Goal: Task Accomplishment & Management: Manage account settings

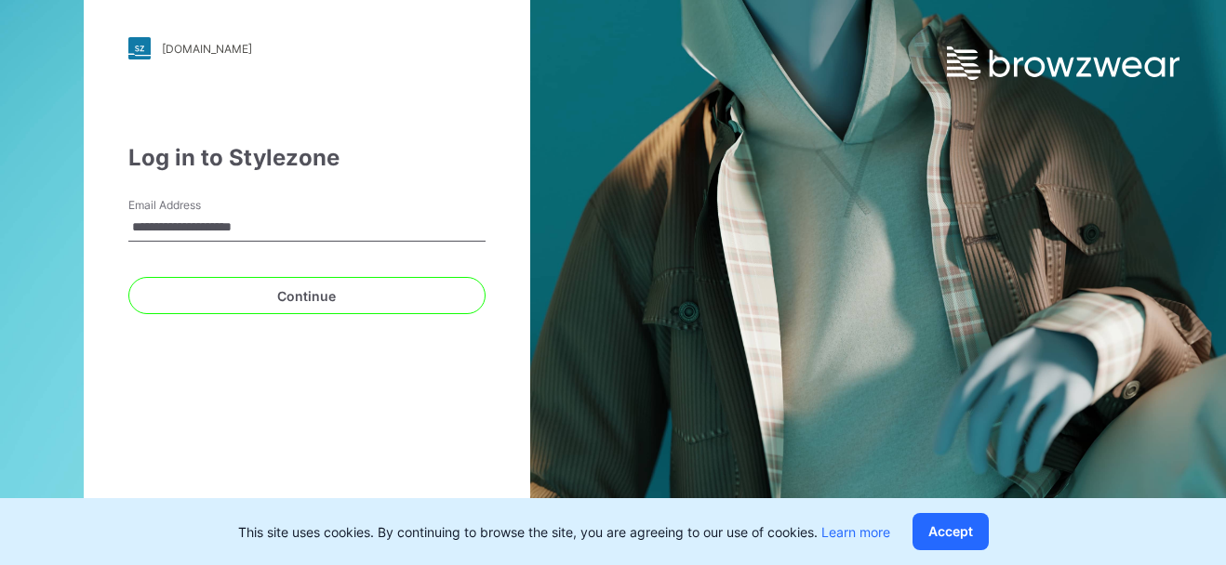
click at [150, 415] on div "**********" at bounding box center [307, 283] width 446 height 580
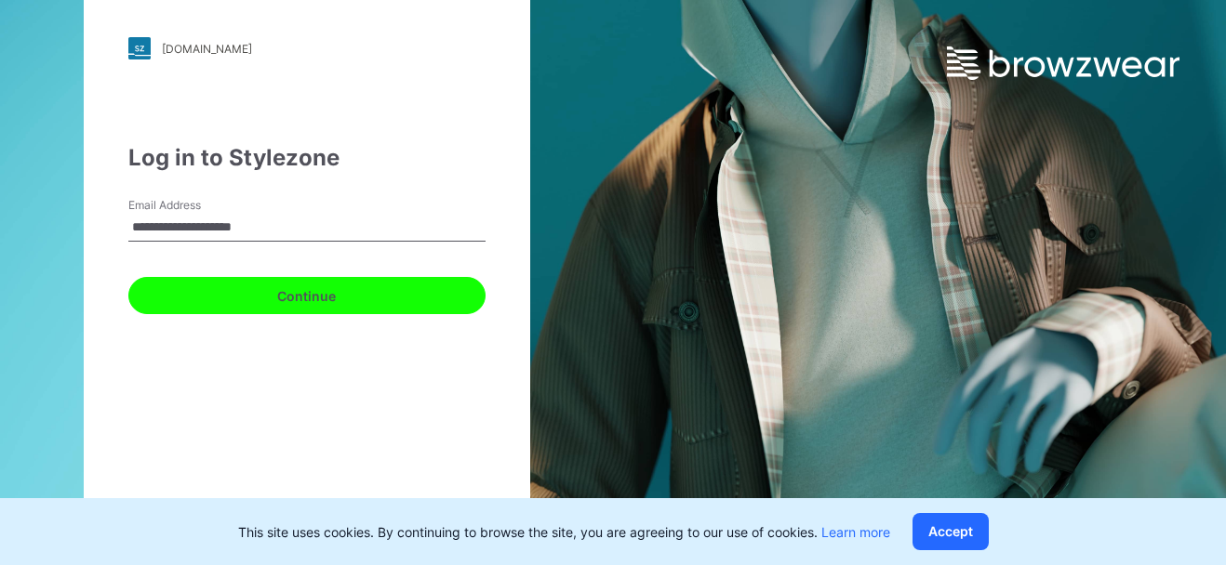
click at [278, 294] on button "Continue" at bounding box center [306, 295] width 357 height 37
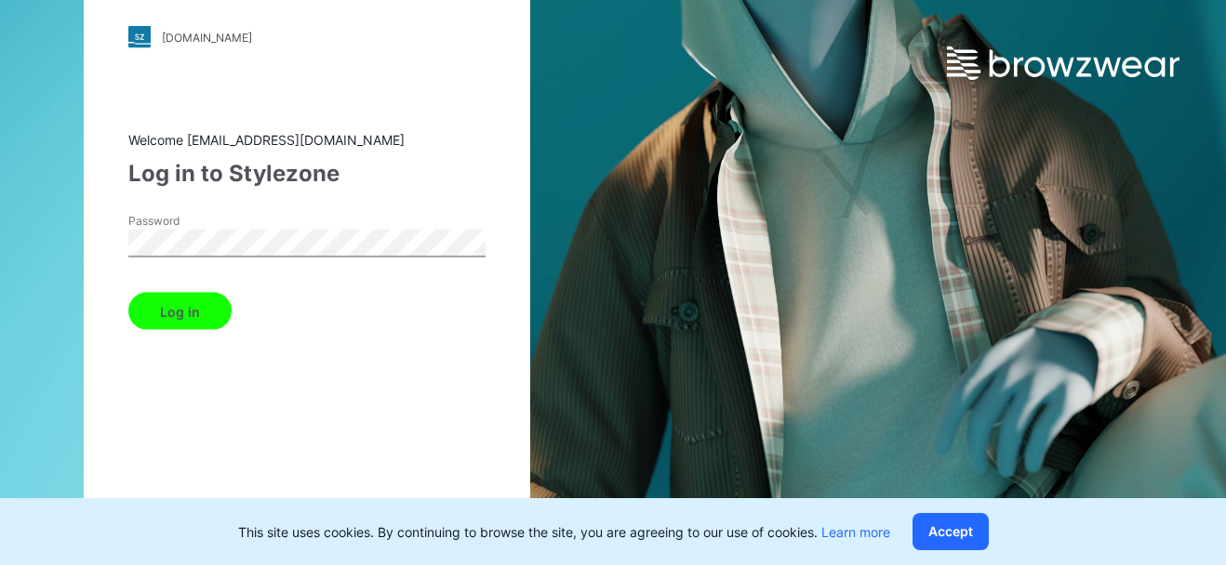
click at [201, 313] on button "Log in" at bounding box center [179, 311] width 103 height 37
